Goal: Information Seeking & Learning: Find contact information

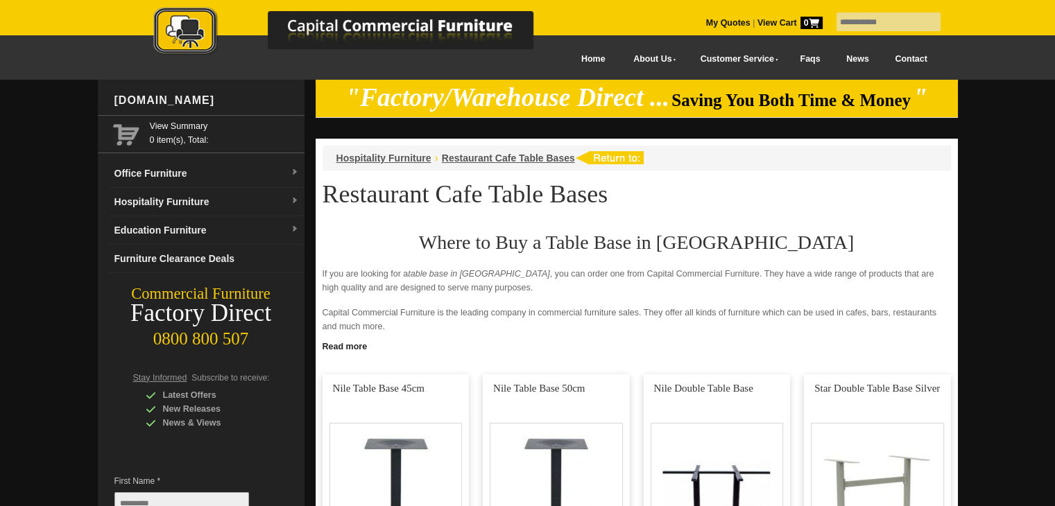
click at [894, 60] on link "Contact" at bounding box center [910, 59] width 58 height 31
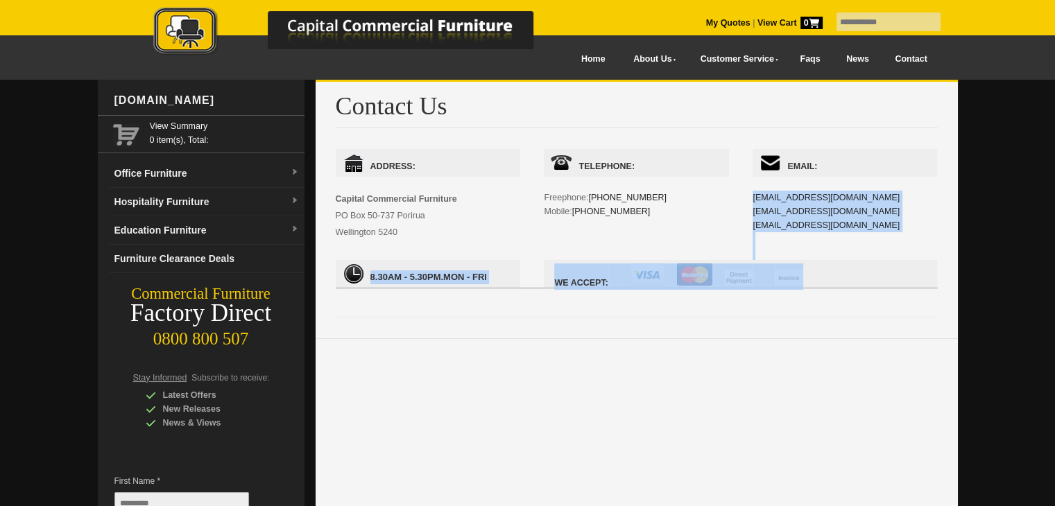
drag, startPoint x: 835, startPoint y: 193, endPoint x: 748, endPoint y: 200, distance: 87.0
click at [748, 200] on div "Address: Capital Commercial Furniture [STREET_ADDRESS] Telephone: Freephone: [P…" at bounding box center [637, 226] width 602 height 154
click at [846, 220] on div "Email: [EMAIL_ADDRESS][DOMAIN_NAME] [EMAIL_ADDRESS][DOMAIN_NAME] [EMAIL_ADDRESS…" at bounding box center [844, 204] width 184 height 111
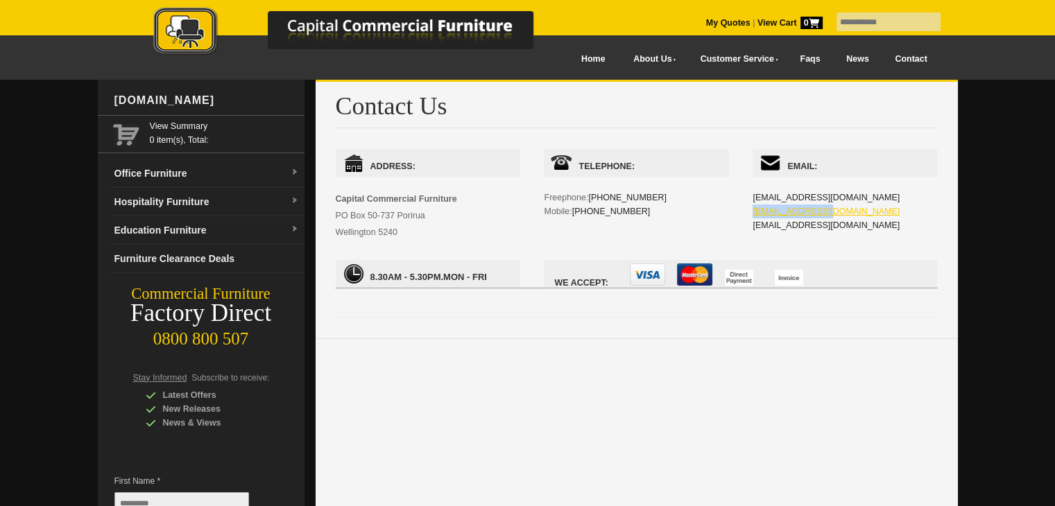
drag, startPoint x: 827, startPoint y: 209, endPoint x: 753, endPoint y: 212, distance: 73.5
click at [753, 212] on div "Email: admin@ccfnz.co.nz info@ccfnz.co.nz sales@ccfnz.co.nz" at bounding box center [844, 204] width 184 height 111
copy link "[EMAIL_ADDRESS][DOMAIN_NAME]"
